Goal: Task Accomplishment & Management: Manage account settings

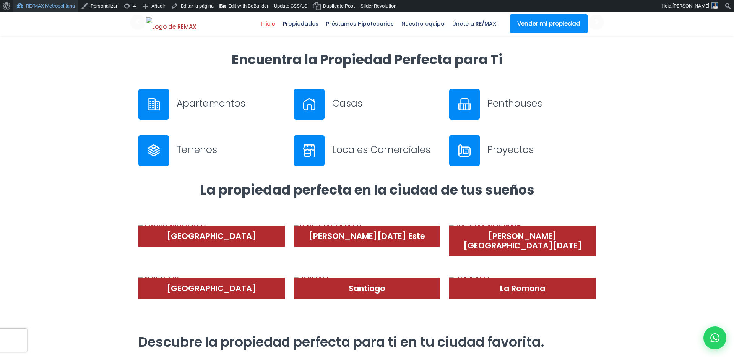
click at [60, 8] on link "RE/MAX Metropolitana" at bounding box center [45, 6] width 65 height 12
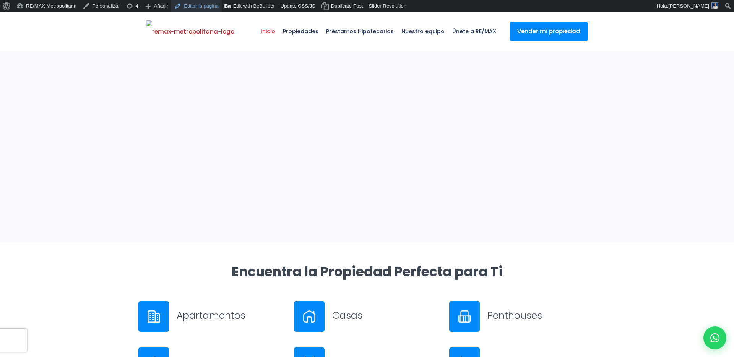
click at [213, 7] on link "Editar la página" at bounding box center [196, 6] width 50 height 12
